Goal: Navigation & Orientation: Find specific page/section

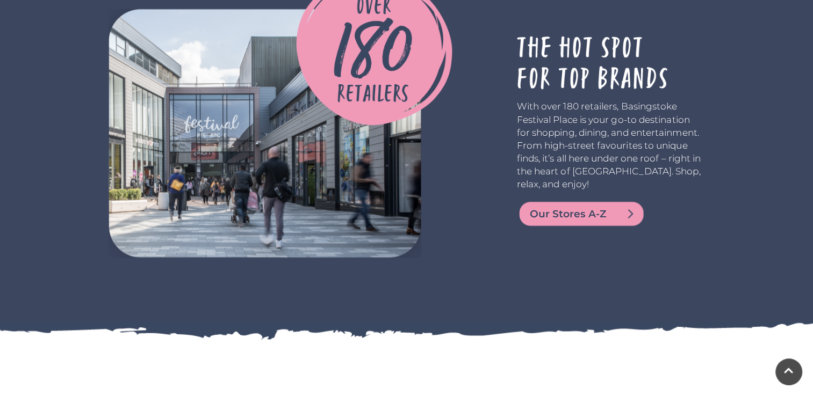
scroll to position [1921, 0]
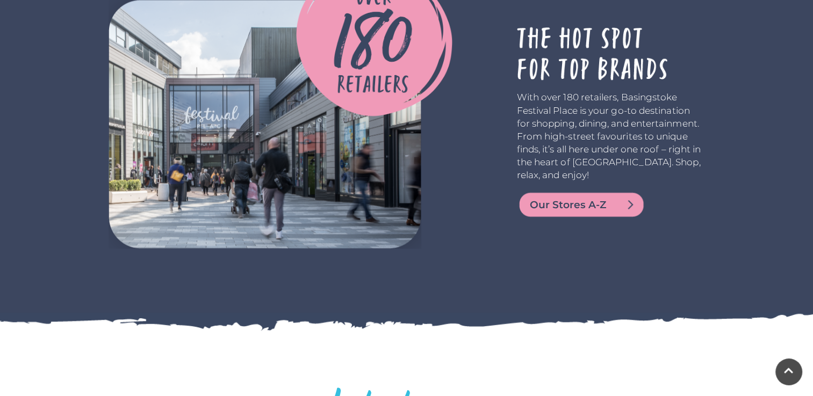
click at [561, 197] on img at bounding box center [581, 205] width 129 height 26
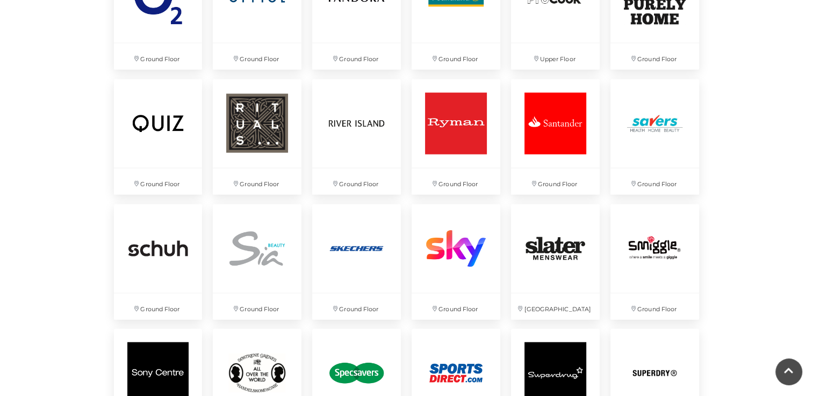
scroll to position [2333, 0]
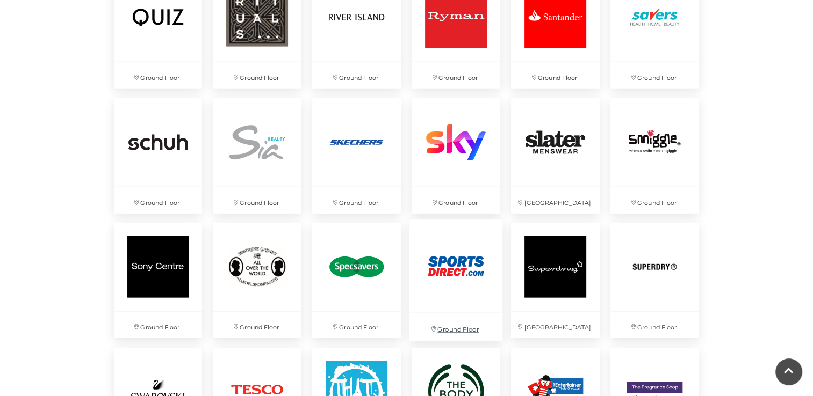
click at [456, 278] on img at bounding box center [455, 266] width 93 height 93
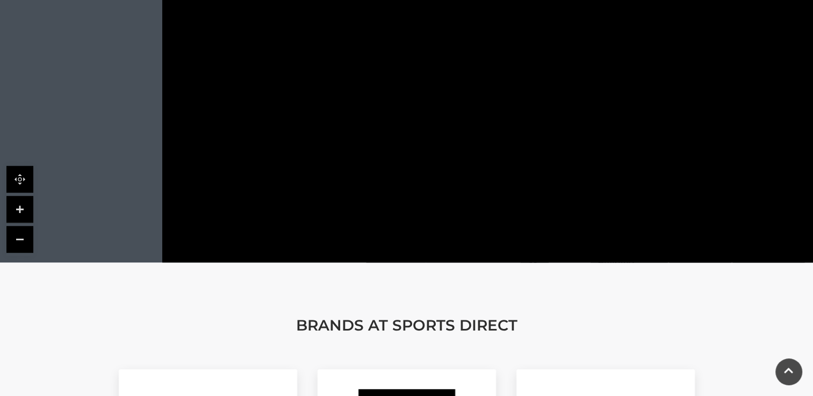
scroll to position [822, 0]
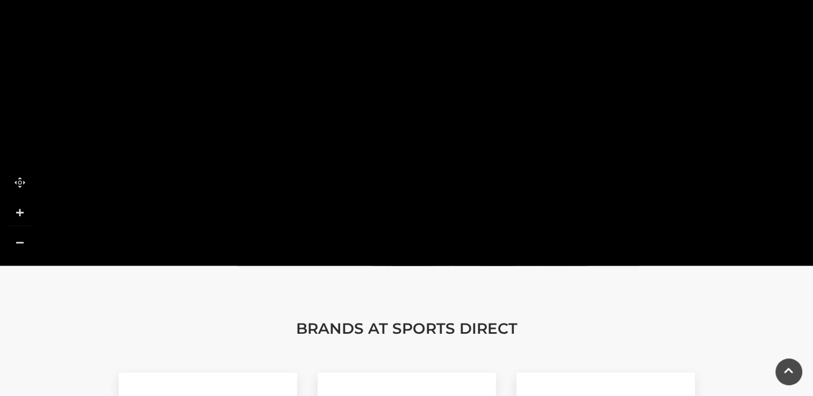
drag, startPoint x: 520, startPoint y: 179, endPoint x: 301, endPoint y: 74, distance: 242.4
drag, startPoint x: 362, startPoint y: 177, endPoint x: 297, endPoint y: 319, distance: 156.5
drag, startPoint x: 301, startPoint y: 104, endPoint x: 295, endPoint y: 316, distance: 212.3
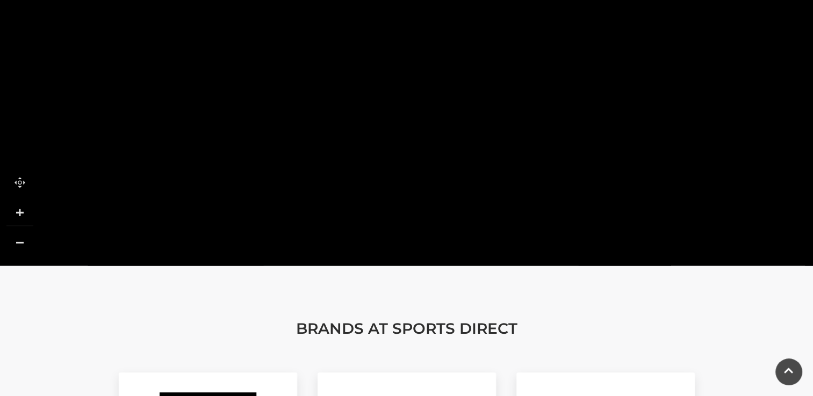
drag, startPoint x: 284, startPoint y: 90, endPoint x: 275, endPoint y: 299, distance: 209.1
drag, startPoint x: 275, startPoint y: 194, endPoint x: 300, endPoint y: -40, distance: 235.6
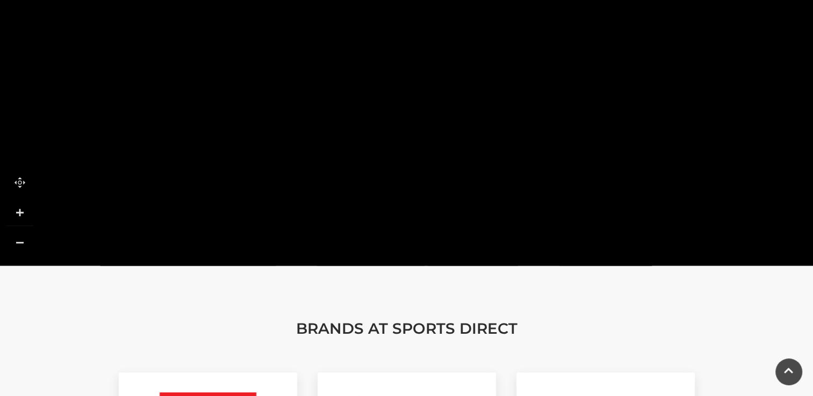
drag, startPoint x: 409, startPoint y: 52, endPoint x: 411, endPoint y: 357, distance: 304.6
drag, startPoint x: 536, startPoint y: 175, endPoint x: 589, endPoint y: 171, distance: 52.8
click at [589, 171] on polygon at bounding box center [660, 174] width 1014 height 1175
drag, startPoint x: 469, startPoint y: 139, endPoint x: 523, endPoint y: -4, distance: 153.3
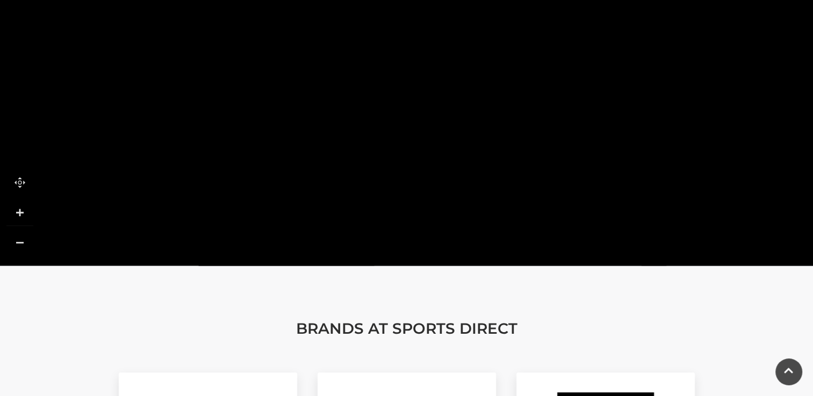
drag, startPoint x: 625, startPoint y: 136, endPoint x: 599, endPoint y: 30, distance: 109.4
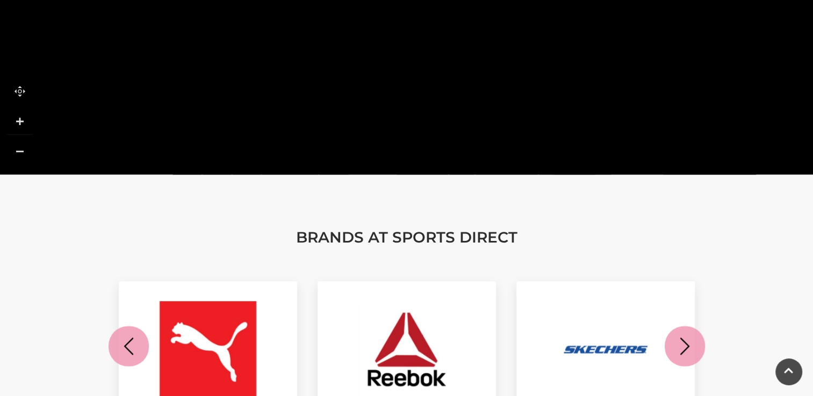
scroll to position [827, 0]
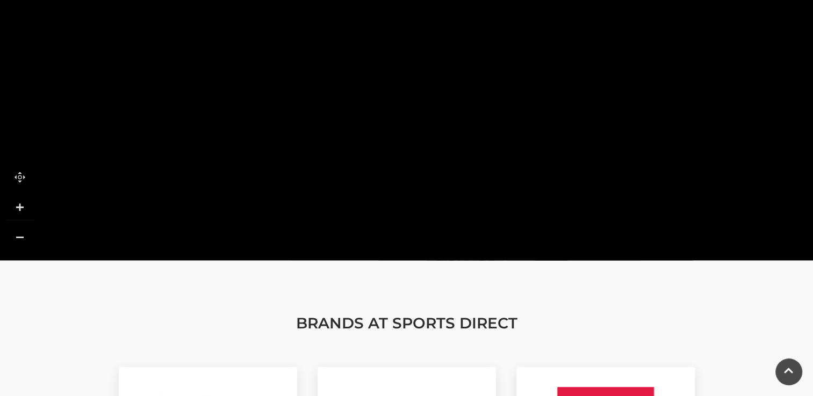
drag, startPoint x: 421, startPoint y: 177, endPoint x: 470, endPoint y: -28, distance: 211.6
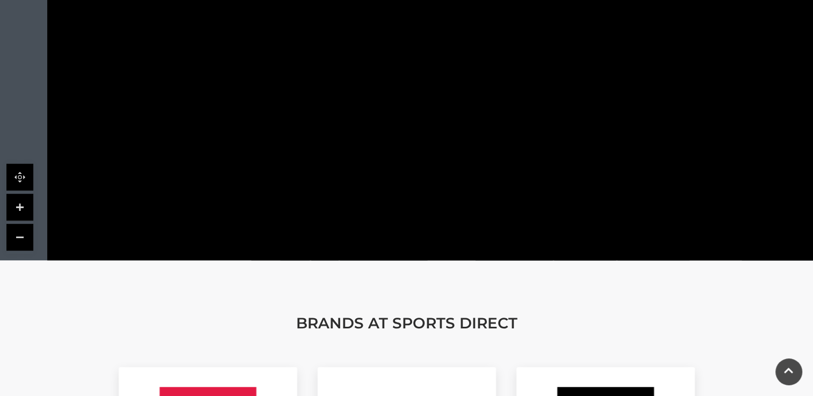
drag, startPoint x: 417, startPoint y: 186, endPoint x: 466, endPoint y: 279, distance: 105.5
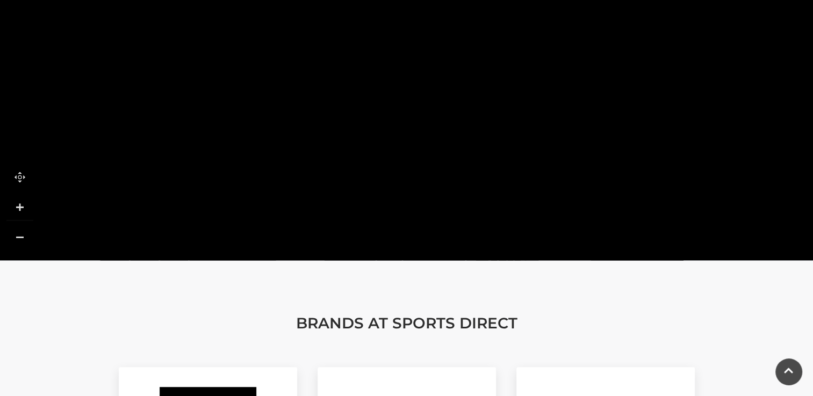
drag, startPoint x: 467, startPoint y: 60, endPoint x: 316, endPoint y: 186, distance: 196.8
drag, startPoint x: 520, startPoint y: 116, endPoint x: 531, endPoint y: 303, distance: 187.7
click at [479, 104] on tspan "Boswells" at bounding box center [479, 104] width 0 height 0
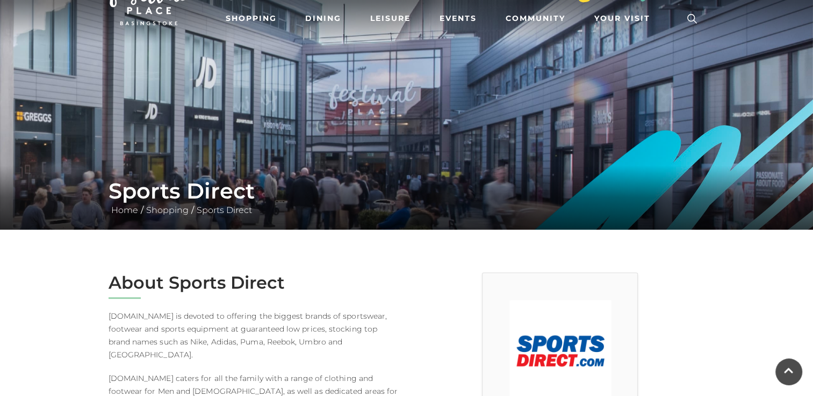
scroll to position [39, 0]
